Goal: Task Accomplishment & Management: Manage account settings

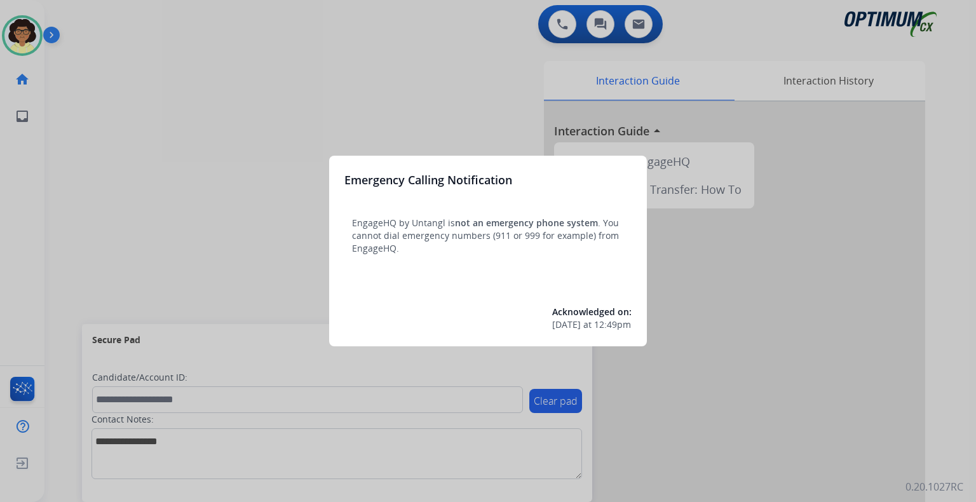
click at [678, 417] on div at bounding box center [488, 251] width 976 height 502
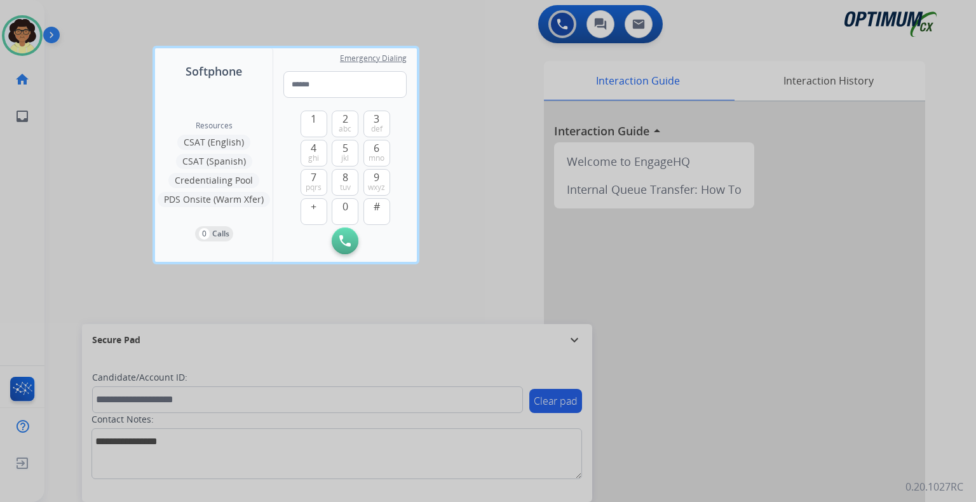
click at [500, 177] on div at bounding box center [488, 251] width 976 height 502
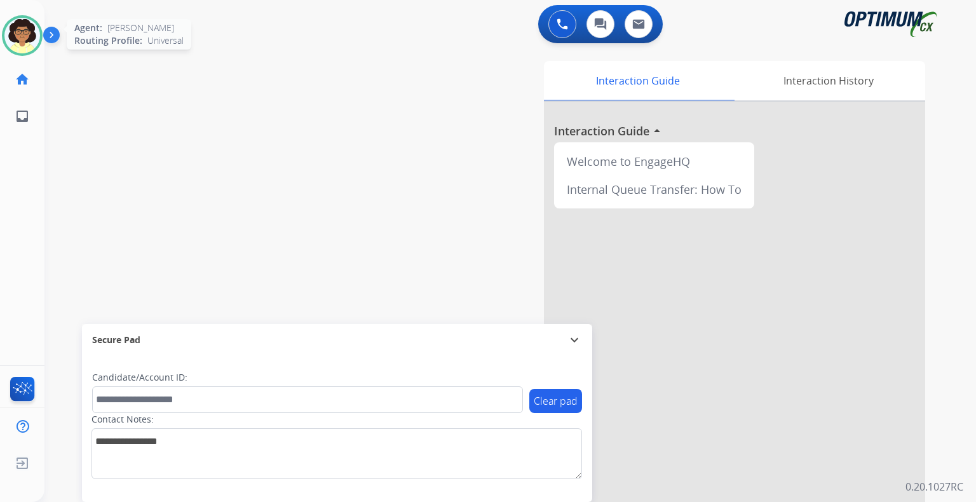
click at [22, 43] on img at bounding box center [22, 36] width 36 height 36
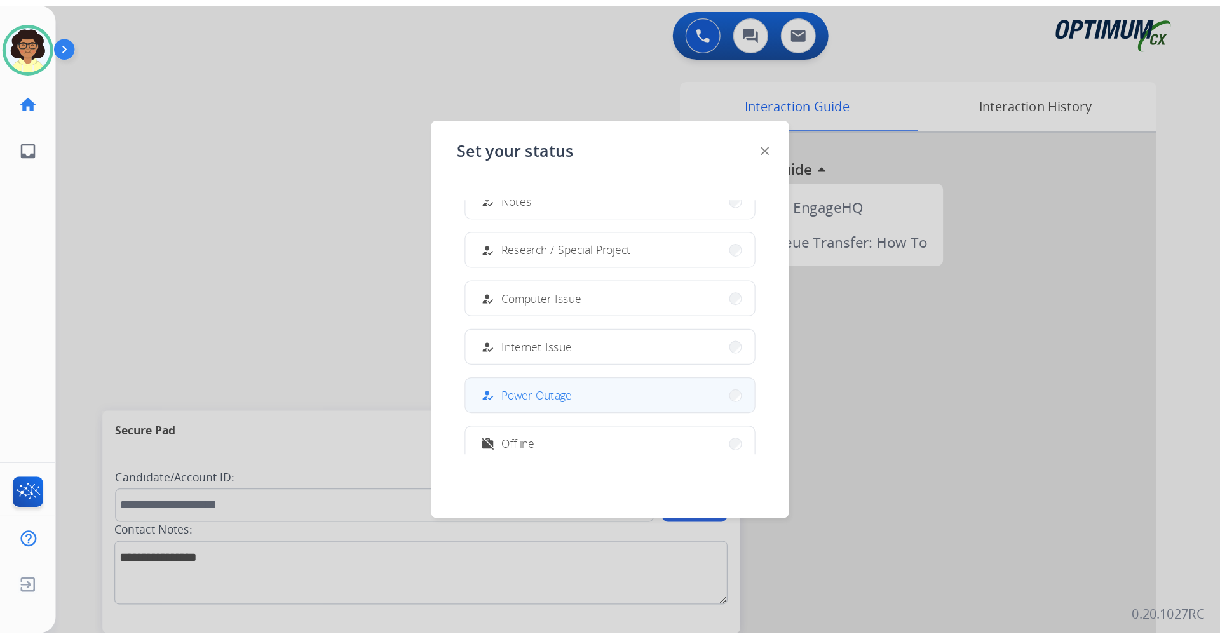
scroll to position [317, 0]
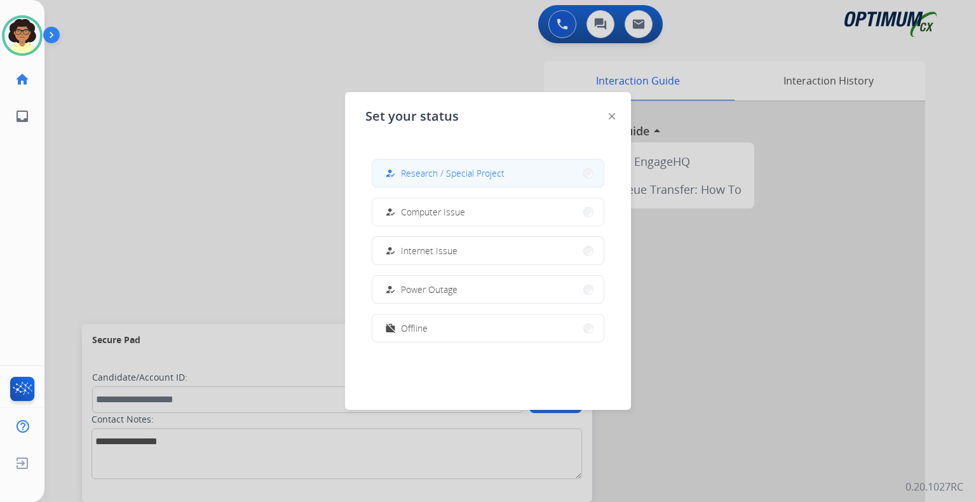
click at [462, 162] on button "how_to_reg Research / Special Project" at bounding box center [487, 172] width 231 height 27
